Goal: Find specific page/section: Find specific page/section

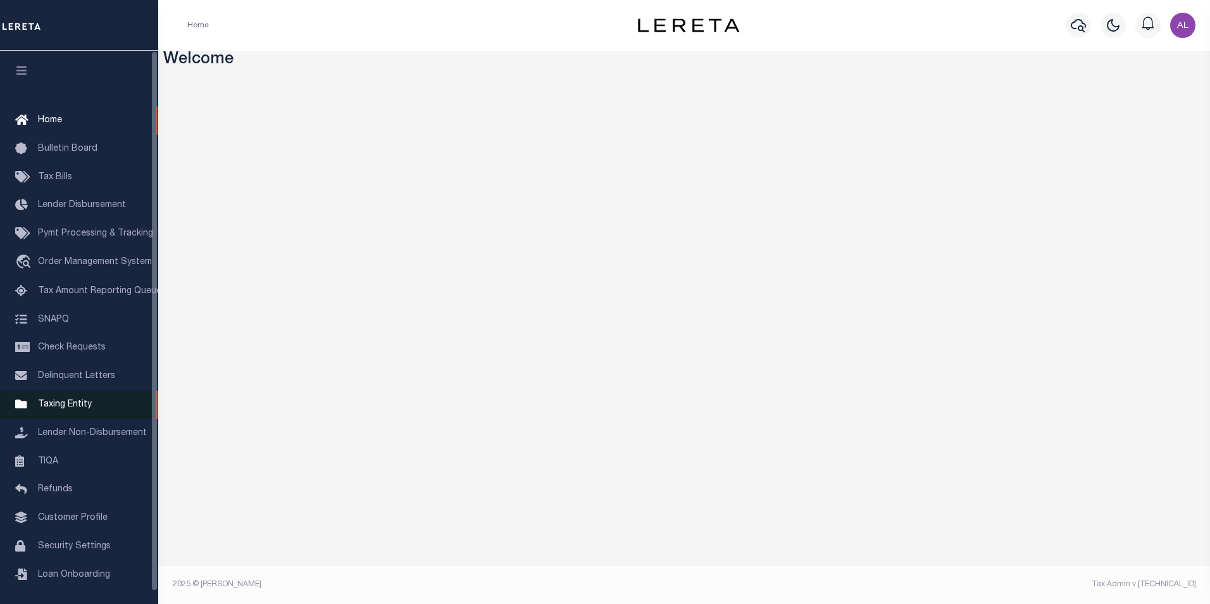
click at [72, 409] on span "Taxing Entity" at bounding box center [65, 404] width 54 height 9
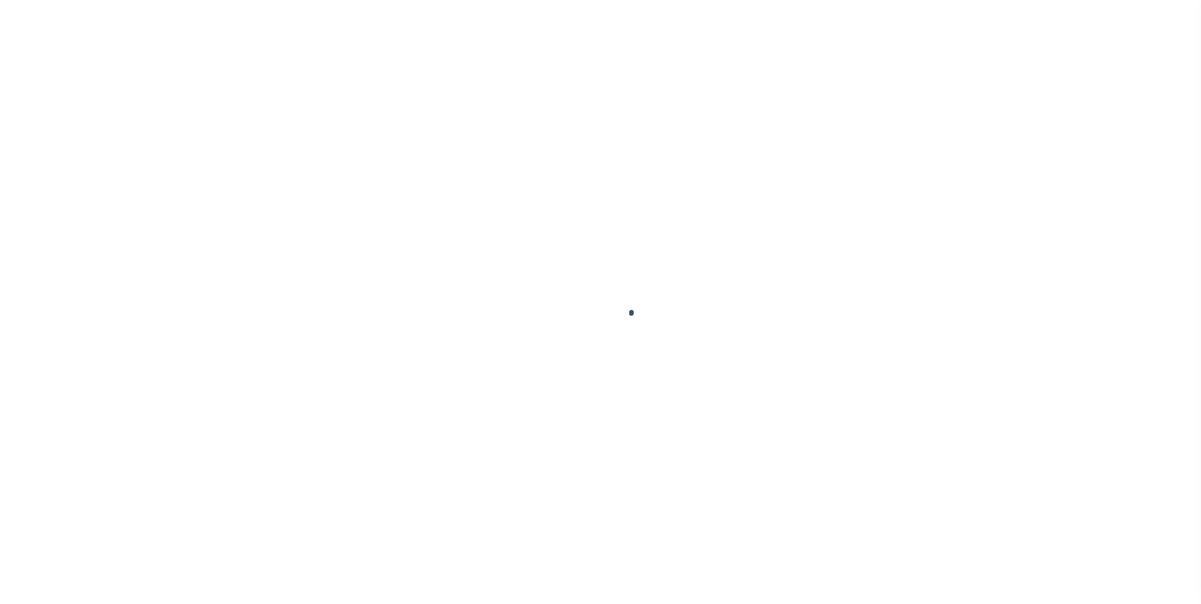
select select
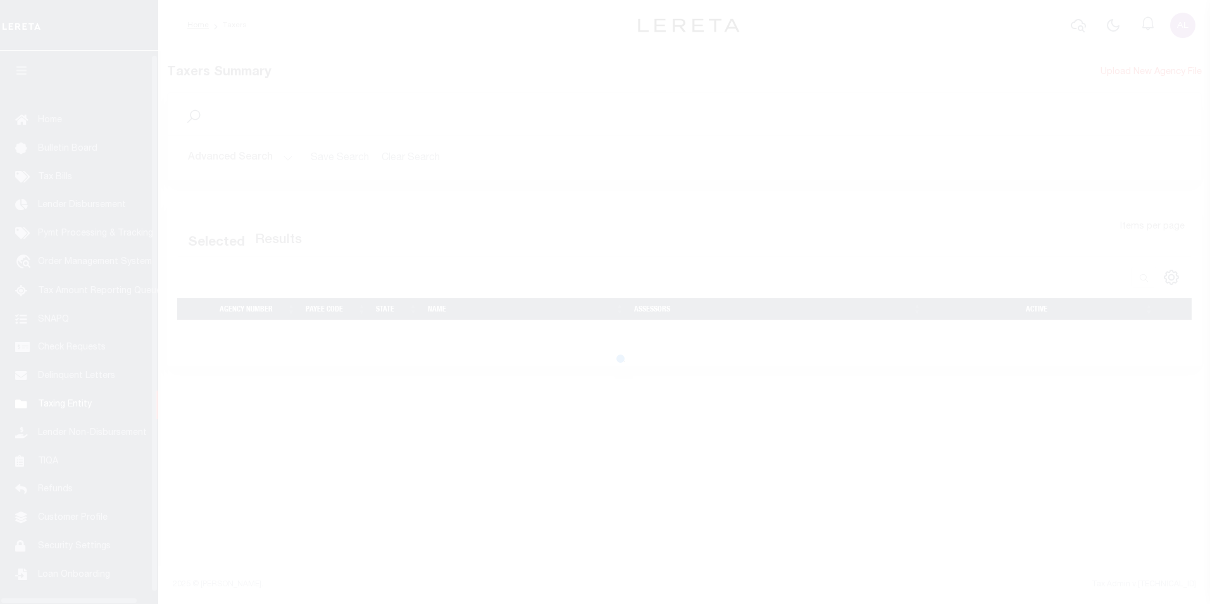
scroll to position [13, 0]
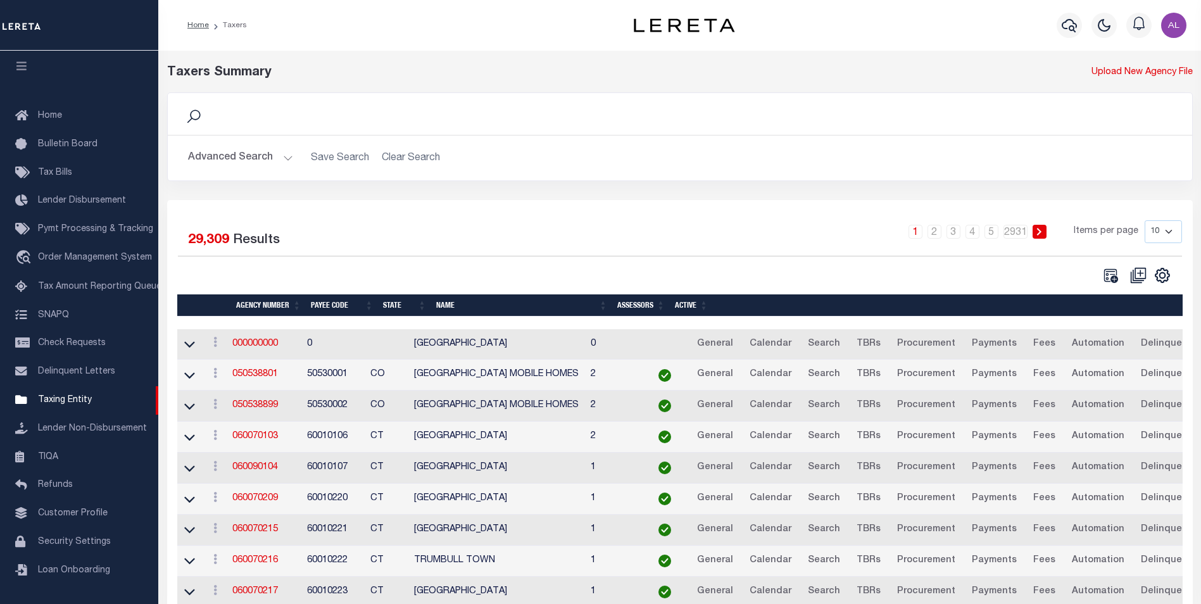
click at [285, 164] on button "Advanced Search" at bounding box center [240, 158] width 105 height 25
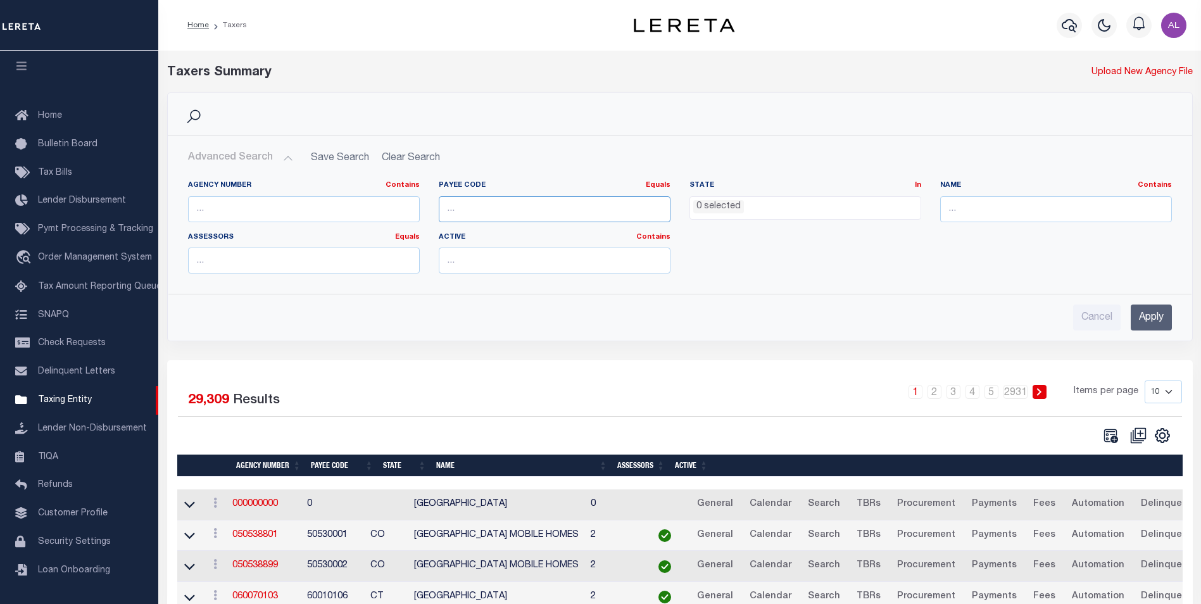
click at [469, 206] on input "number" at bounding box center [555, 209] width 232 height 26
paste input "60020234"
type input "60020234"
click at [1136, 320] on input "Apply" at bounding box center [1150, 317] width 41 height 26
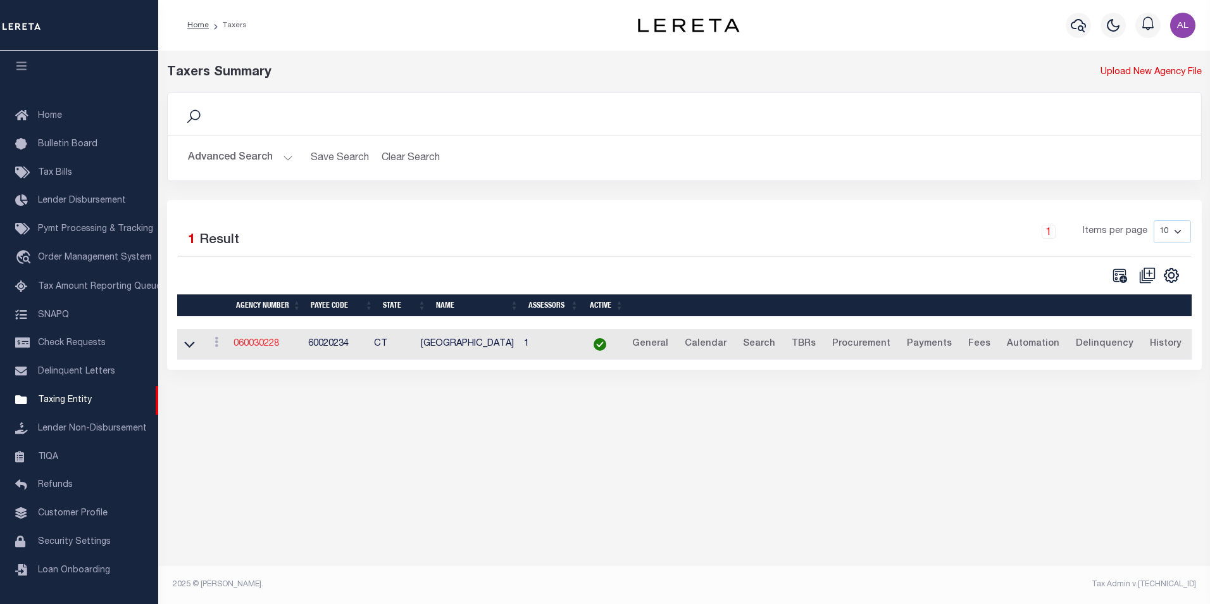
click at [257, 347] on link "060030228" at bounding box center [257, 343] width 46 height 9
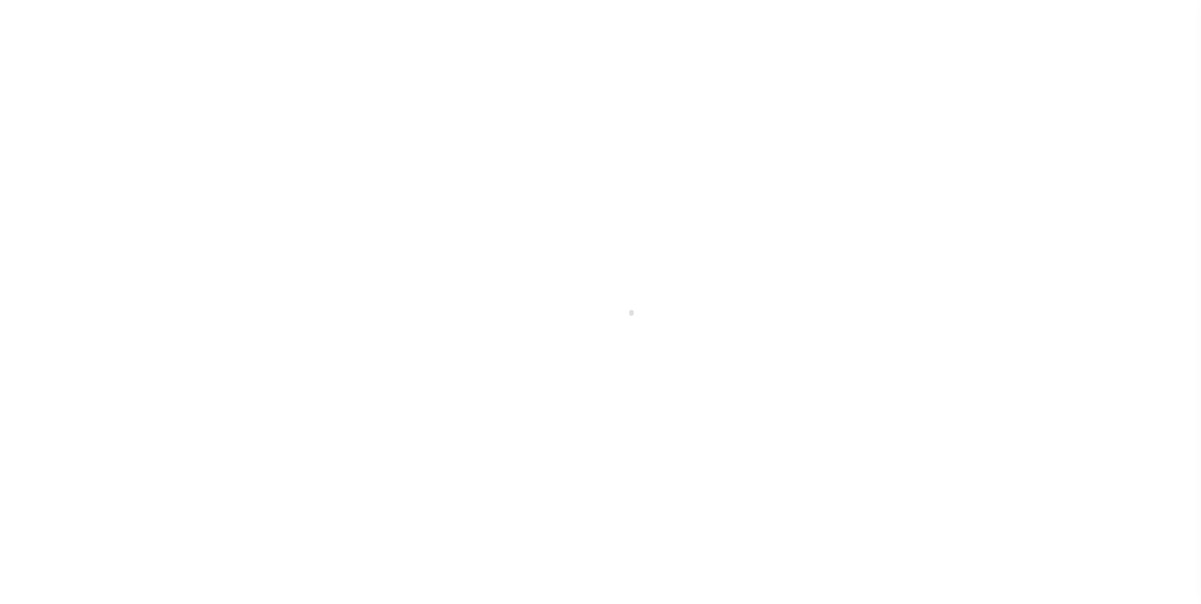
select select
checkbox input "false"
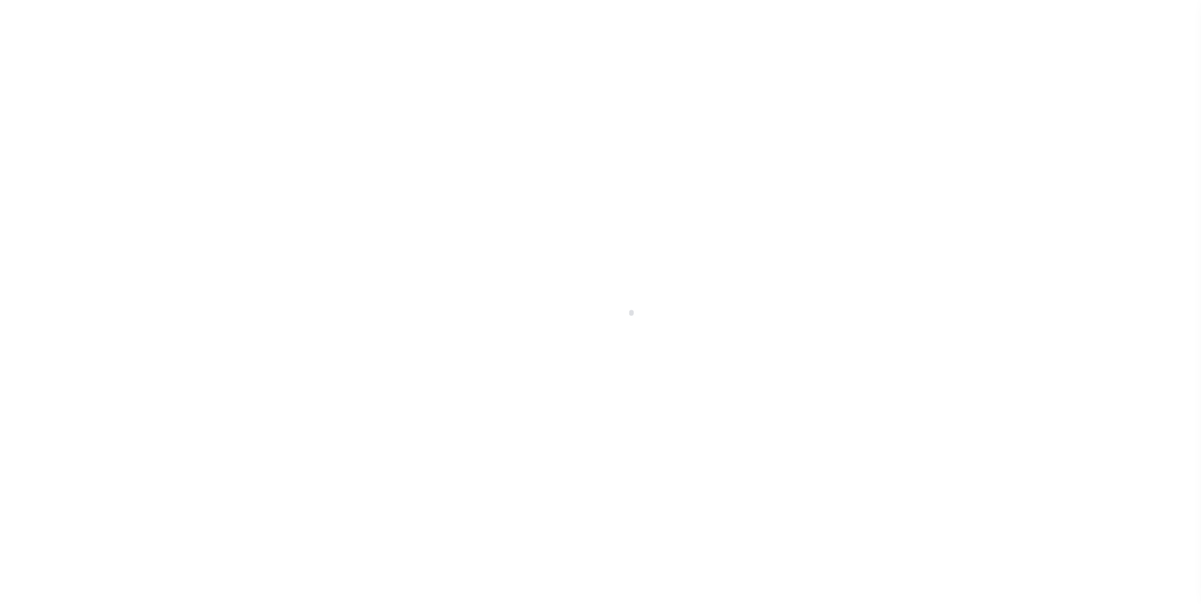
checkbox input "false"
type input "900317018"
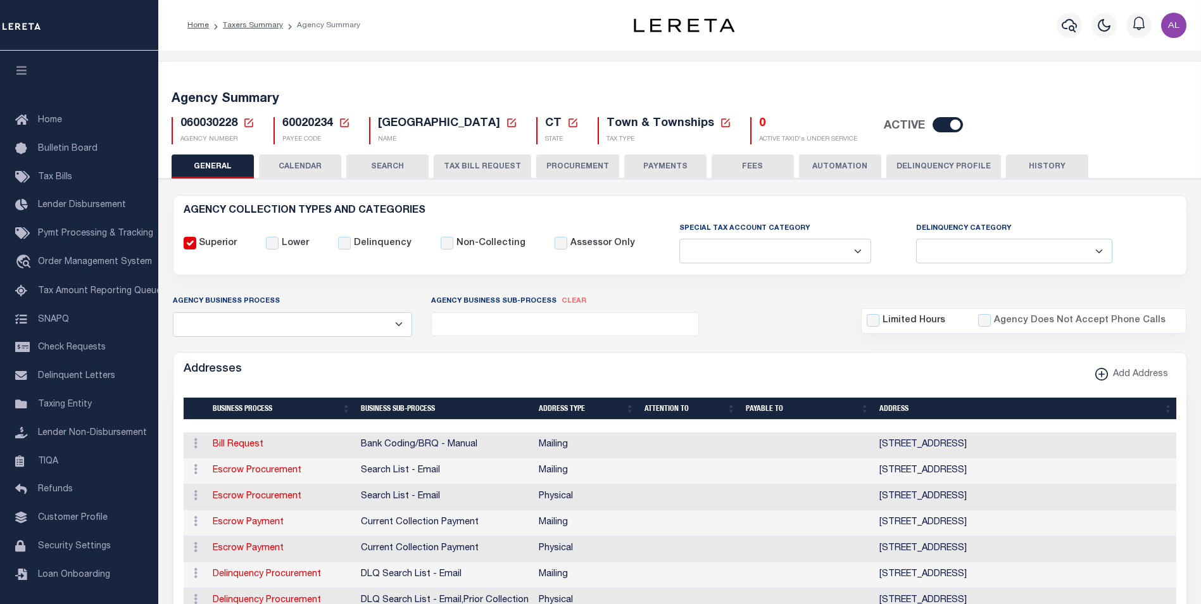
click at [666, 162] on button "PAYMENTS" at bounding box center [665, 166] width 82 height 24
